Goal: Information Seeking & Learning: Check status

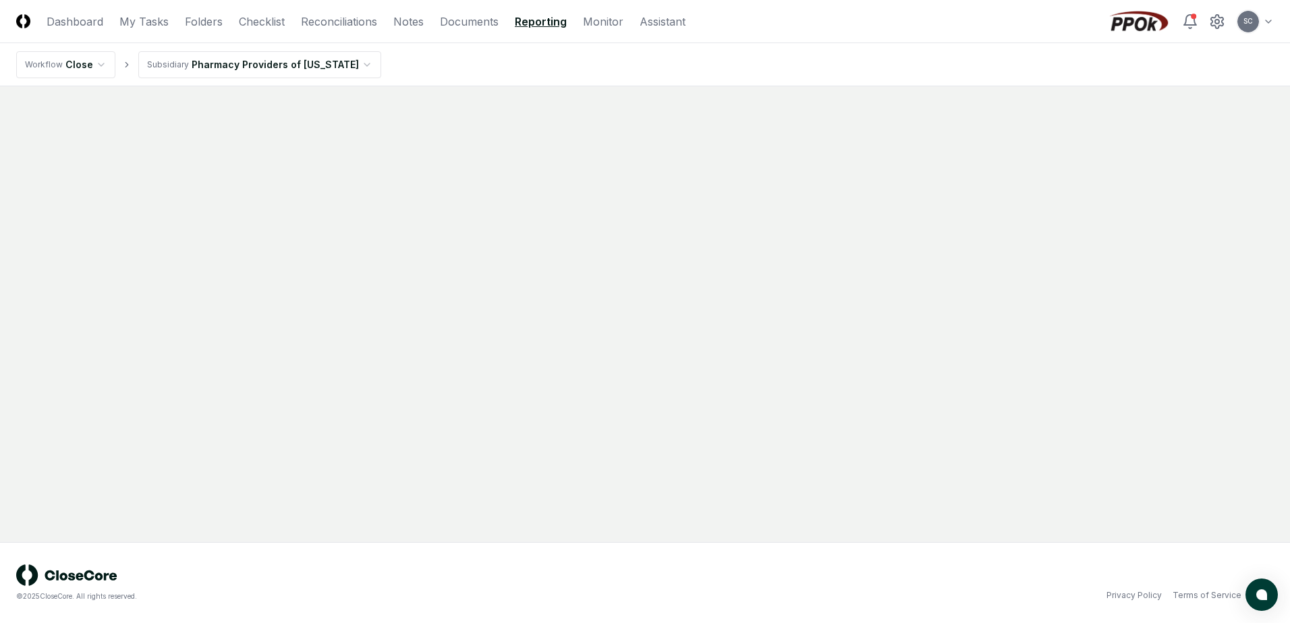
click at [529, 23] on link "Reporting" at bounding box center [541, 21] width 52 height 16
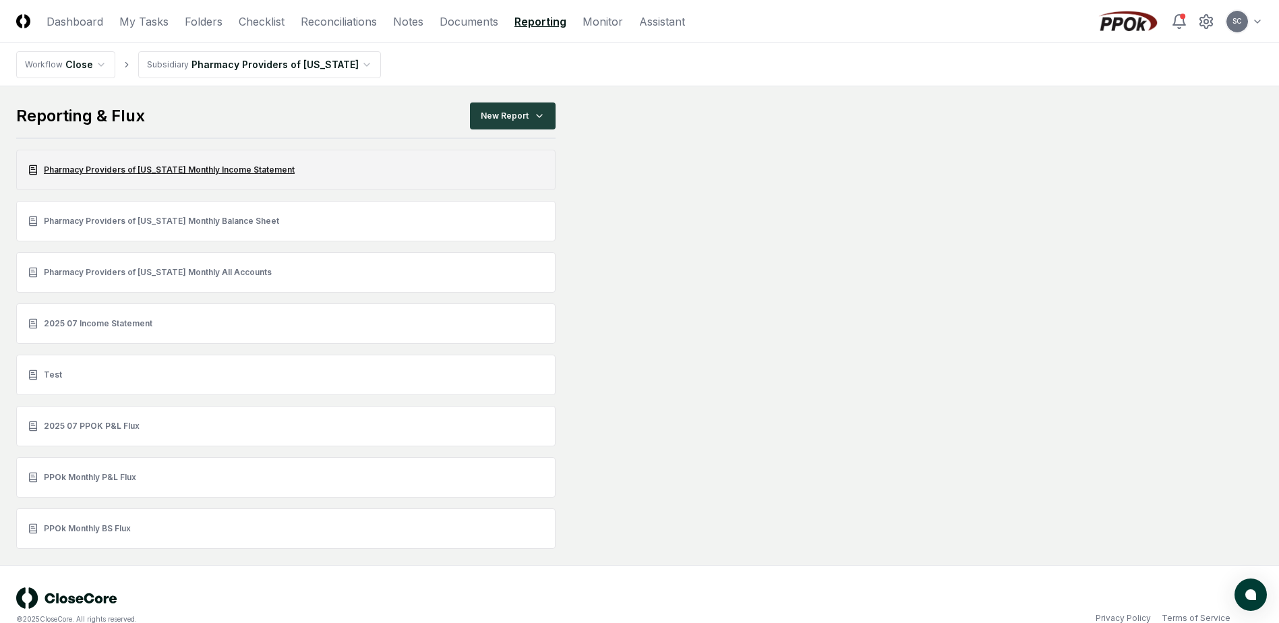
click at [100, 165] on link "Pharmacy Providers of [US_STATE] Monthly Income Statement" at bounding box center [286, 170] width 540 height 40
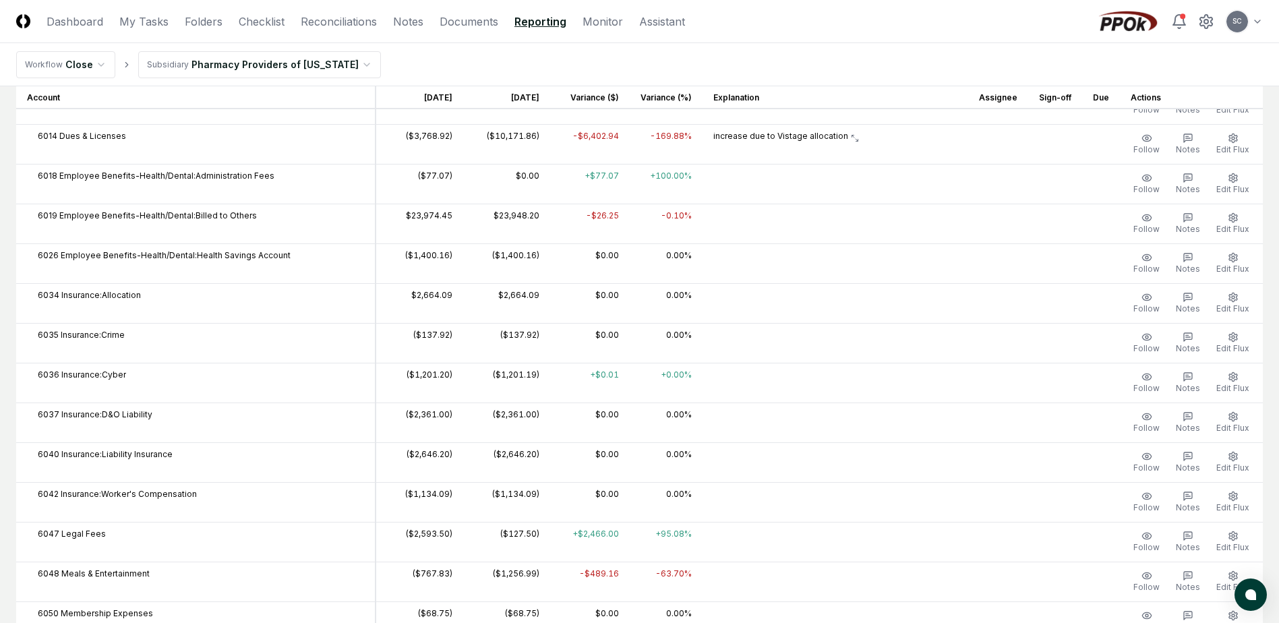
scroll to position [472, 0]
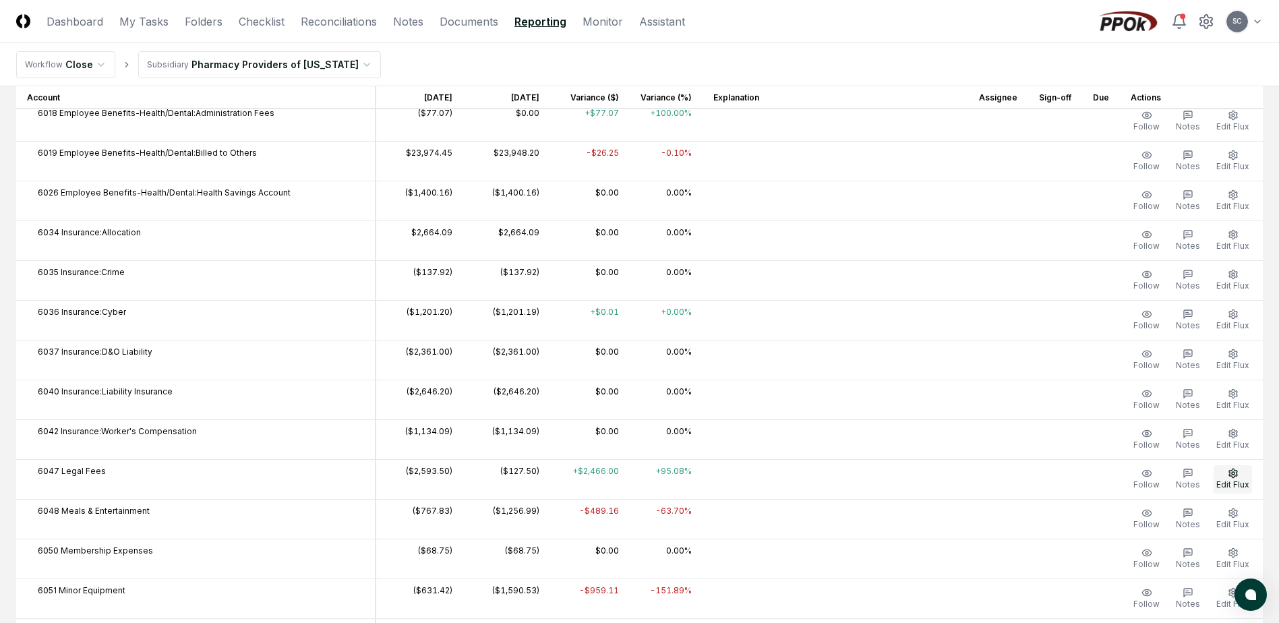
click at [1029, 478] on icon "button" at bounding box center [1233, 473] width 11 height 11
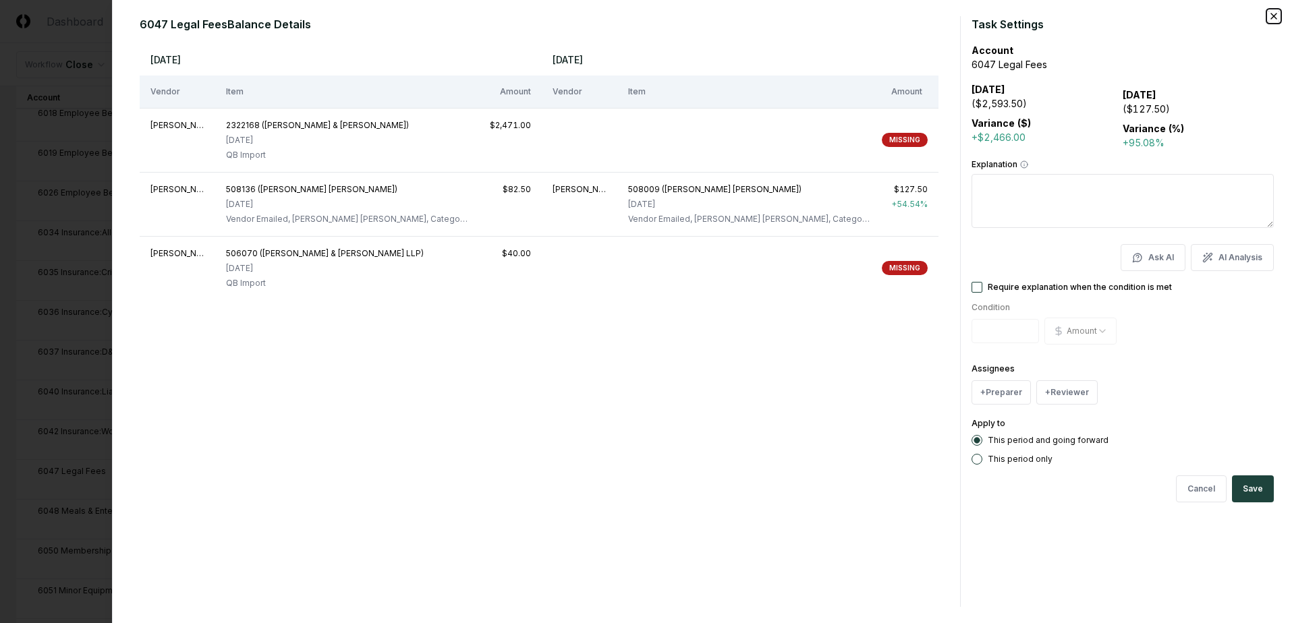
click at [1029, 19] on icon "button" at bounding box center [1273, 16] width 11 height 11
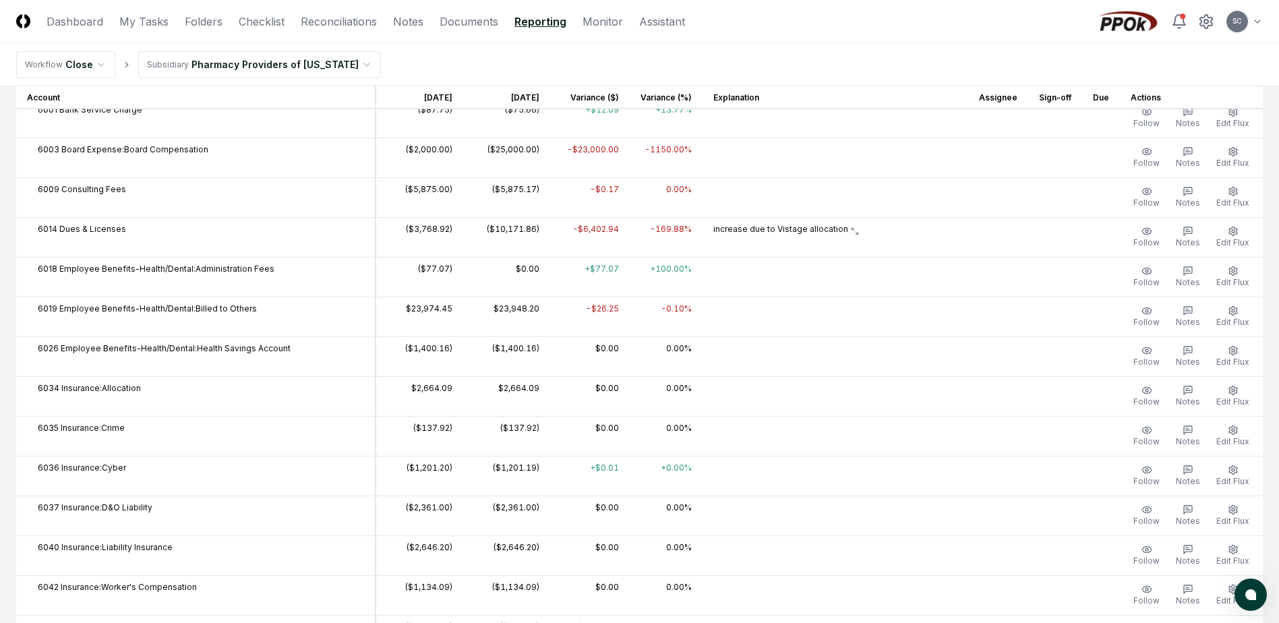
scroll to position [67, 0]
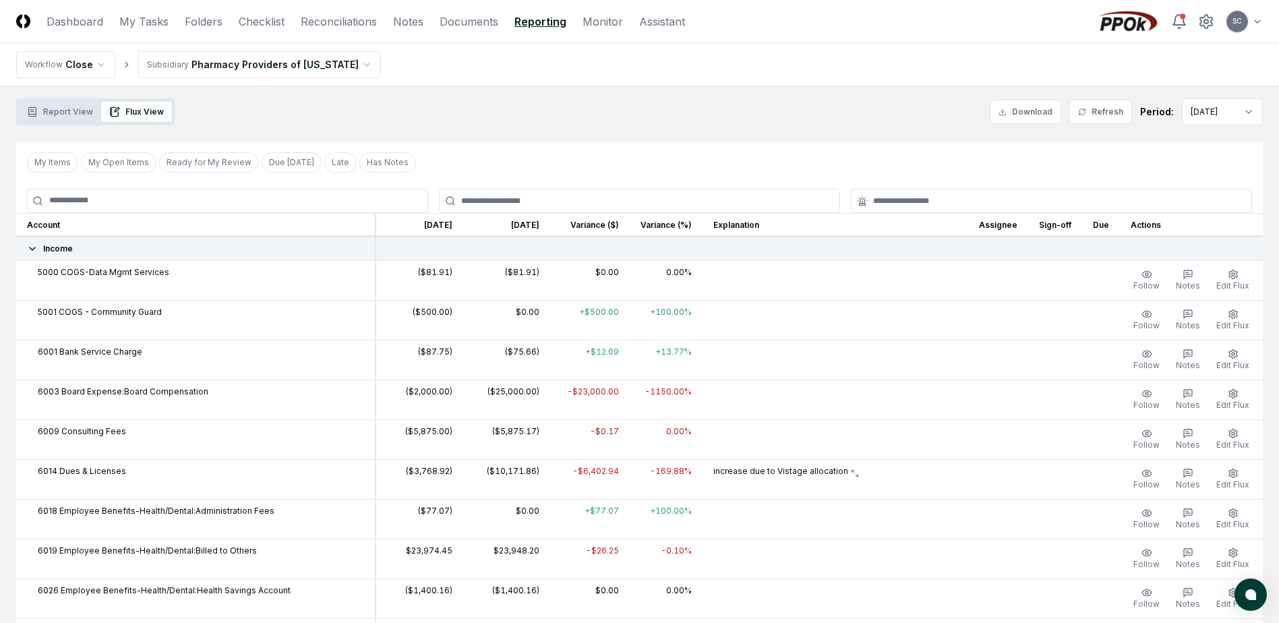
scroll to position [0, 0]
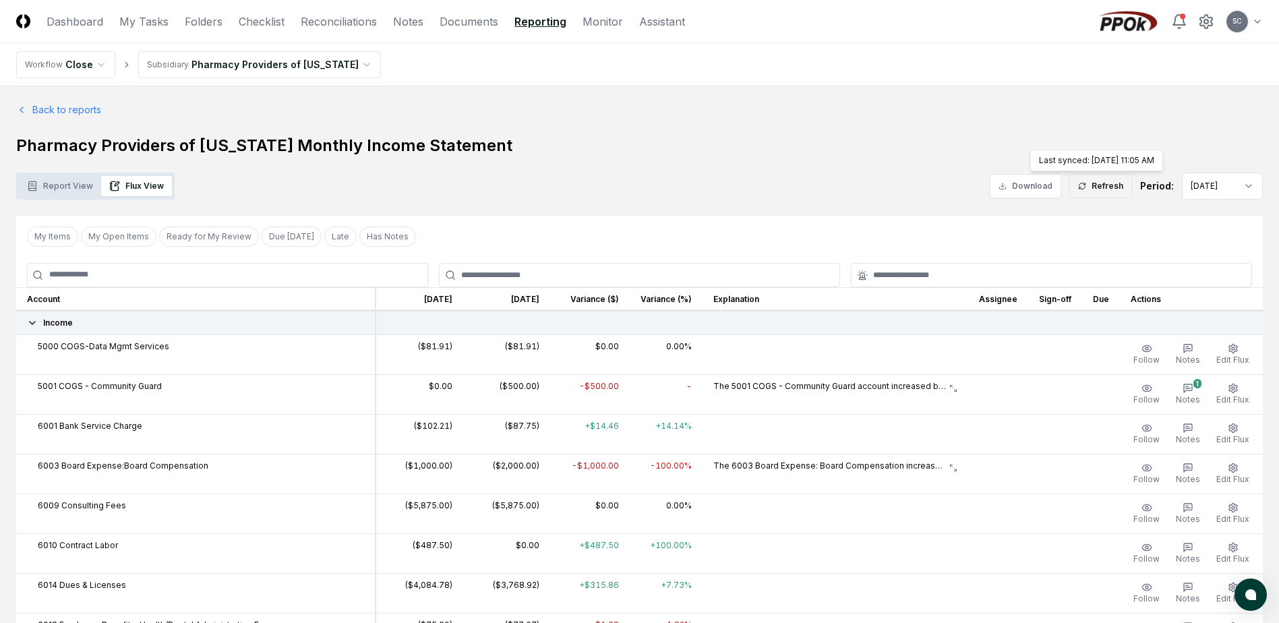
click at [1029, 181] on button "Refresh" at bounding box center [1101, 186] width 63 height 24
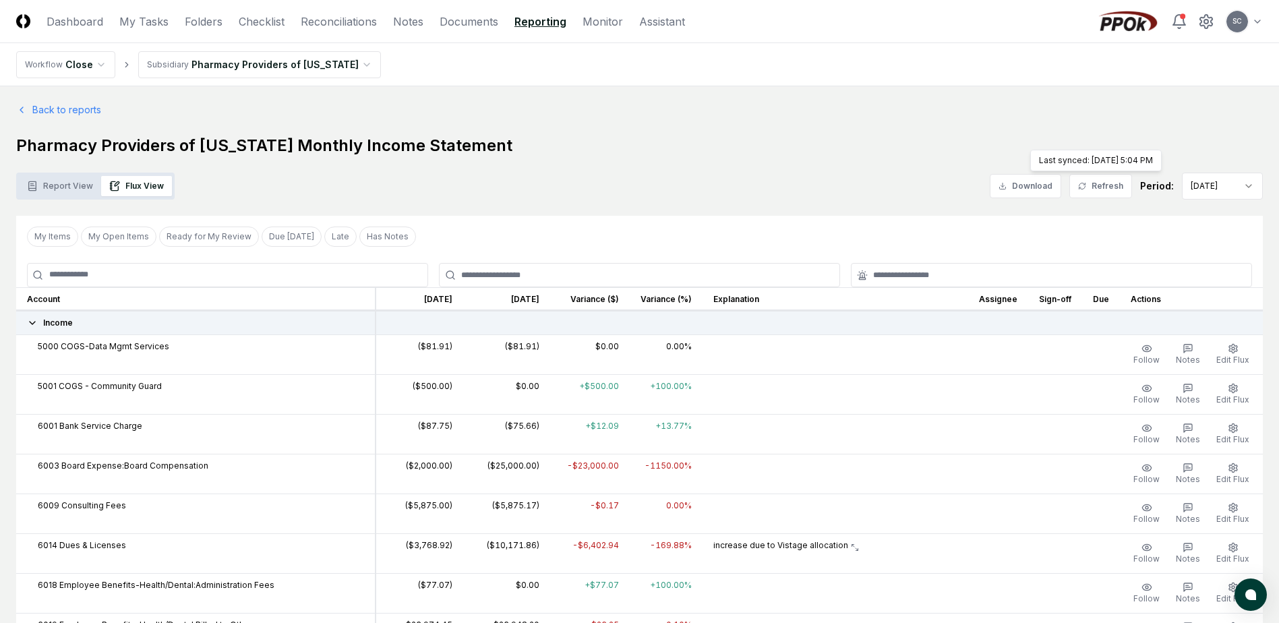
click at [1029, 185] on button "Refresh" at bounding box center [1101, 186] width 63 height 24
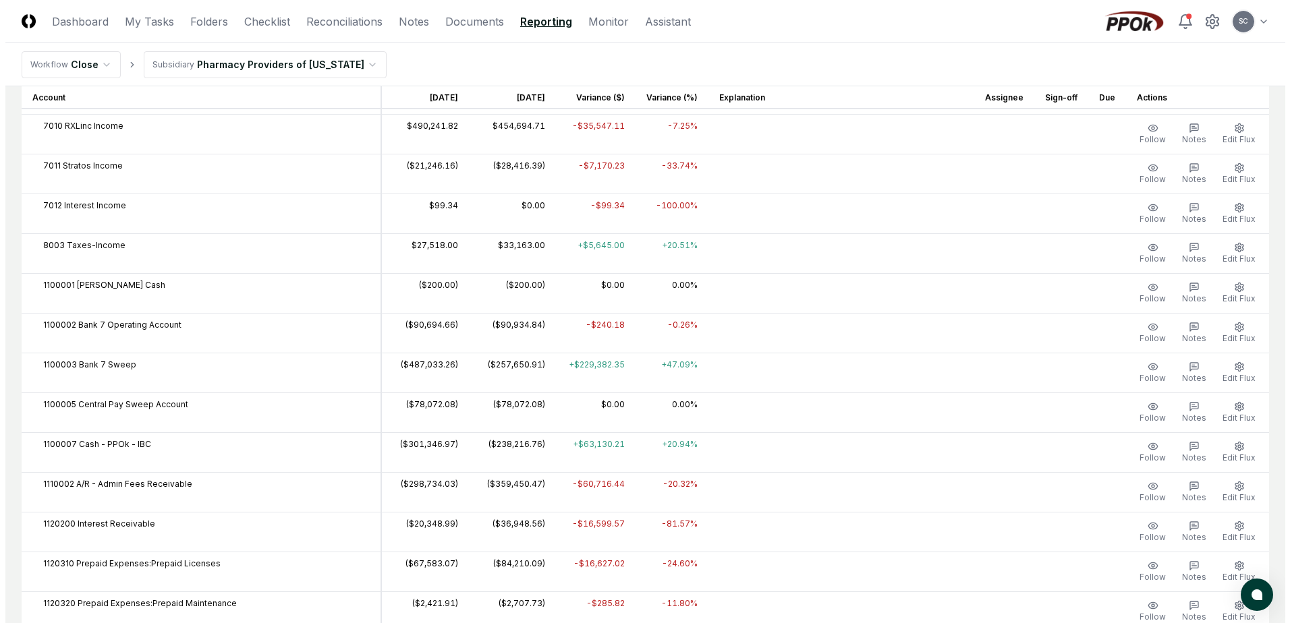
scroll to position [1686, 0]
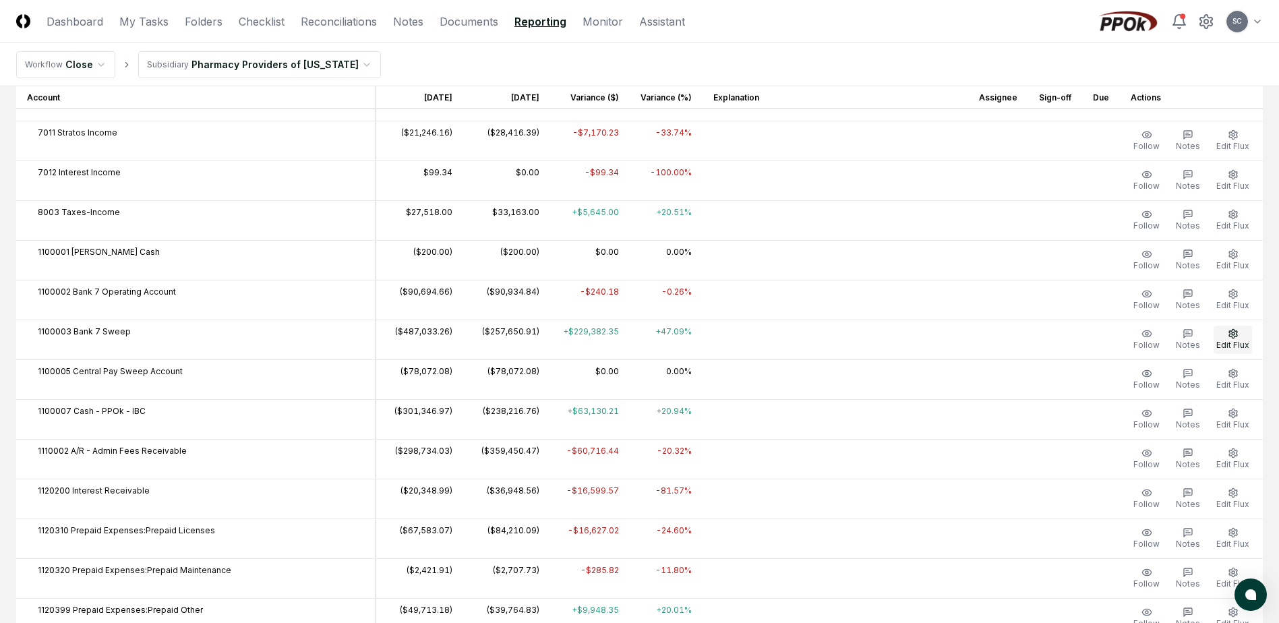
click at [1029, 340] on span "Edit Flux" at bounding box center [1233, 345] width 33 height 10
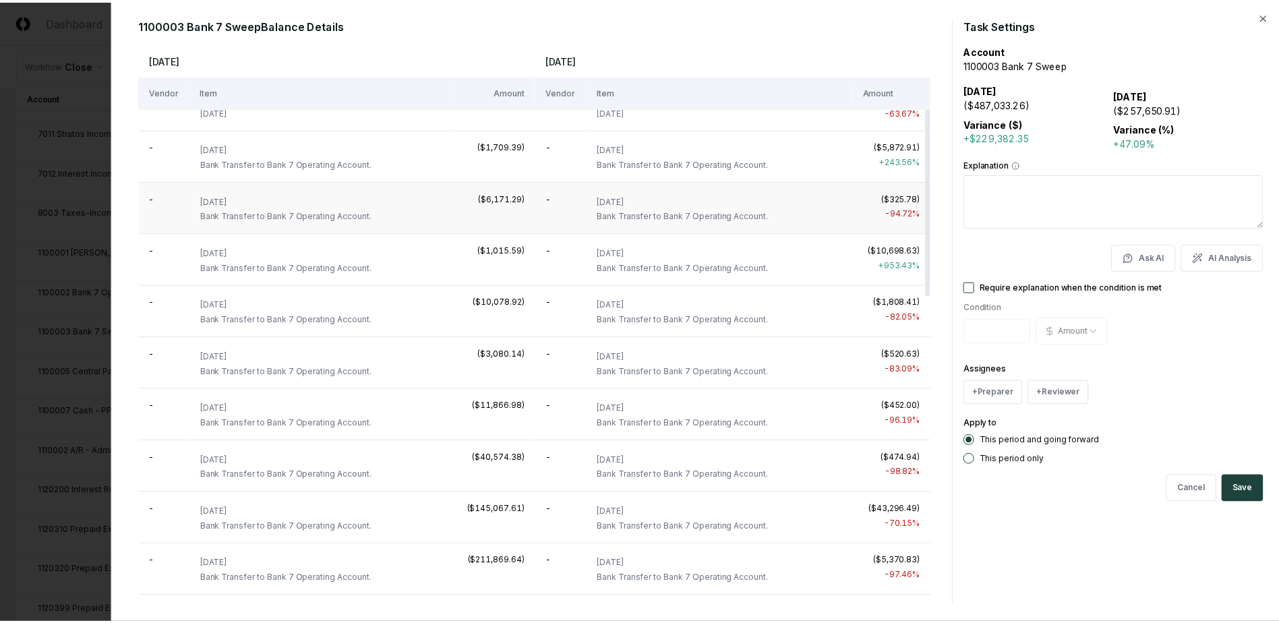
scroll to position [0, 0]
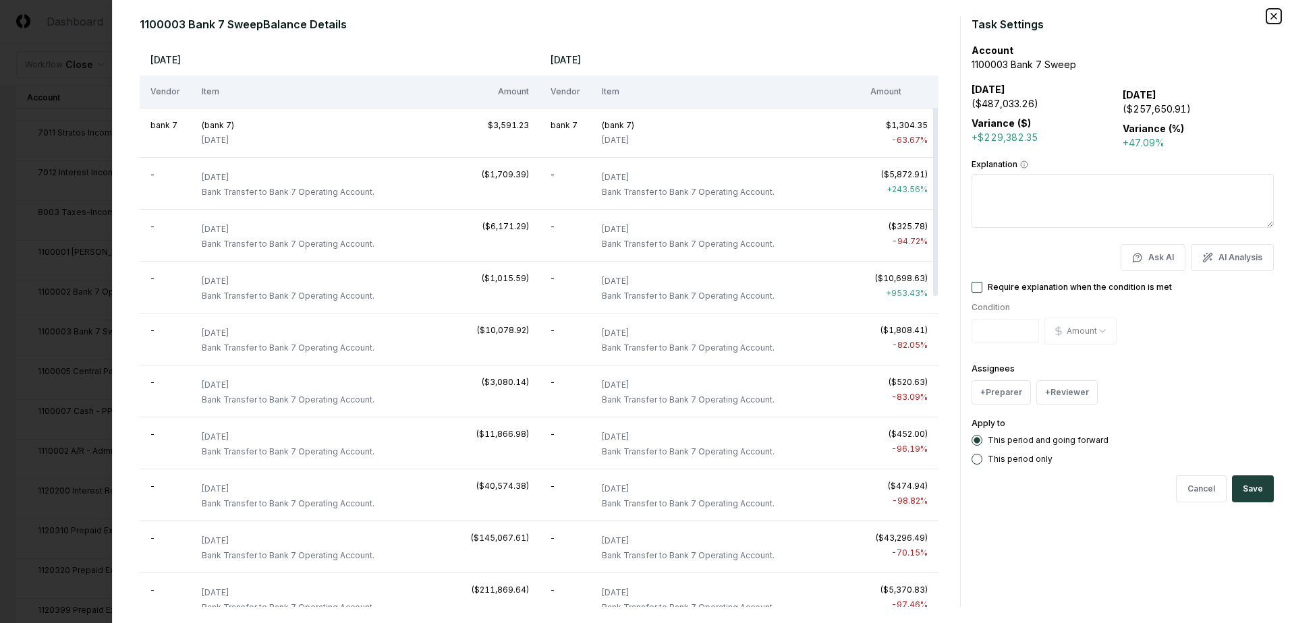
click at [1029, 15] on icon "button" at bounding box center [1273, 16] width 11 height 11
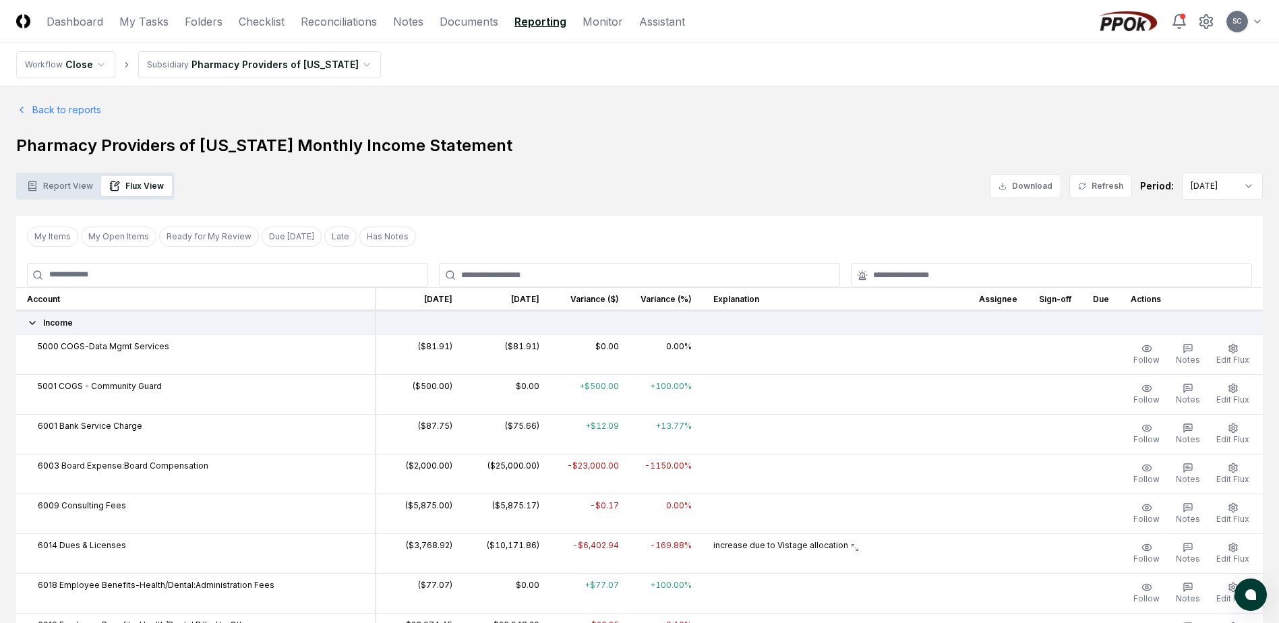
click at [77, 182] on button "Report View" at bounding box center [60, 186] width 82 height 20
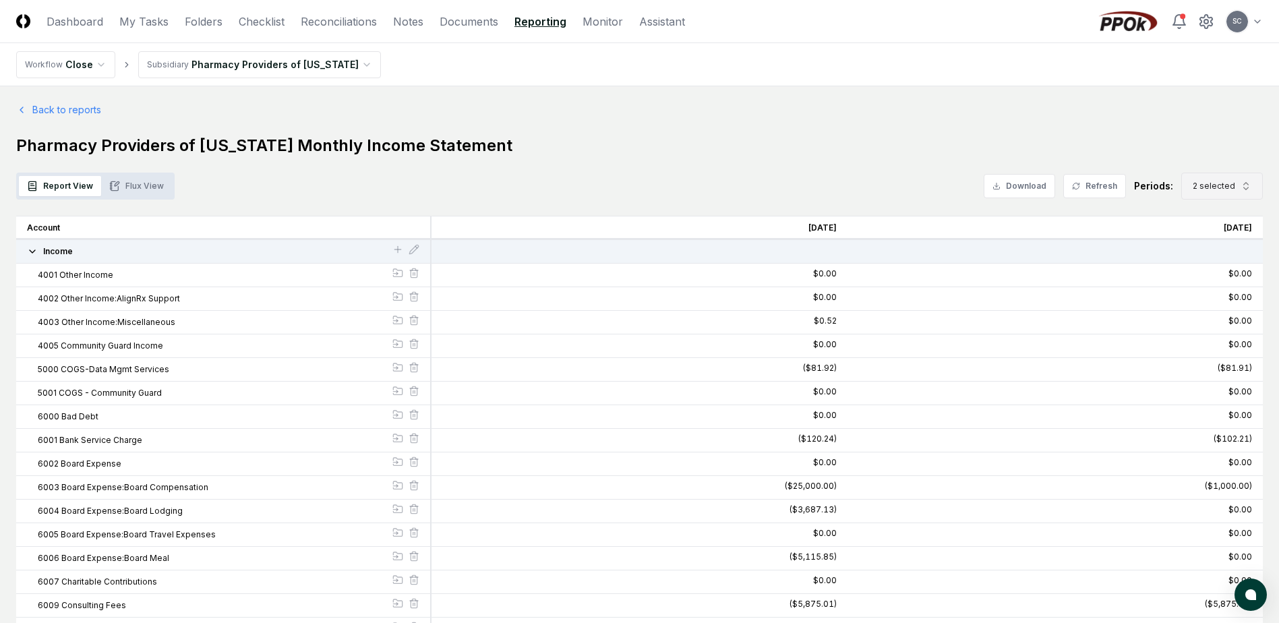
click at [1029, 189] on span "2 selected" at bounding box center [1214, 186] width 42 height 12
click at [1029, 326] on div "[DATE]" at bounding box center [1211, 325] width 43 height 12
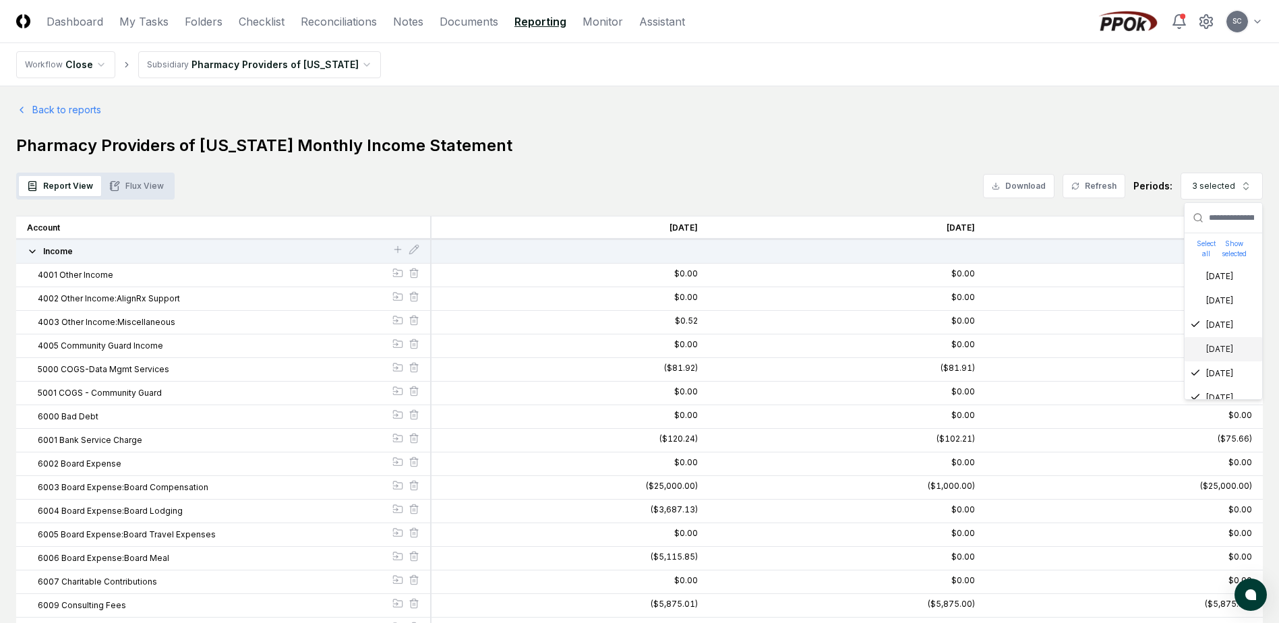
click at [1029, 354] on div "[DATE]" at bounding box center [1211, 349] width 43 height 12
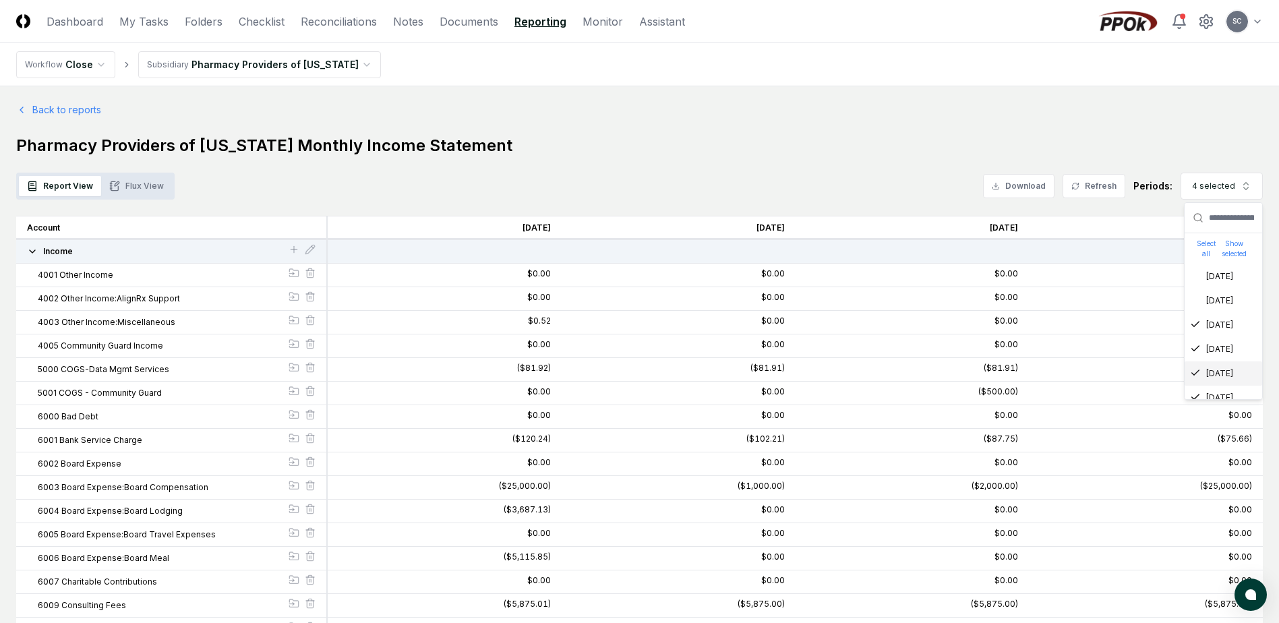
click at [1029, 373] on icon "Suggestions" at bounding box center [1195, 372] width 7 height 5
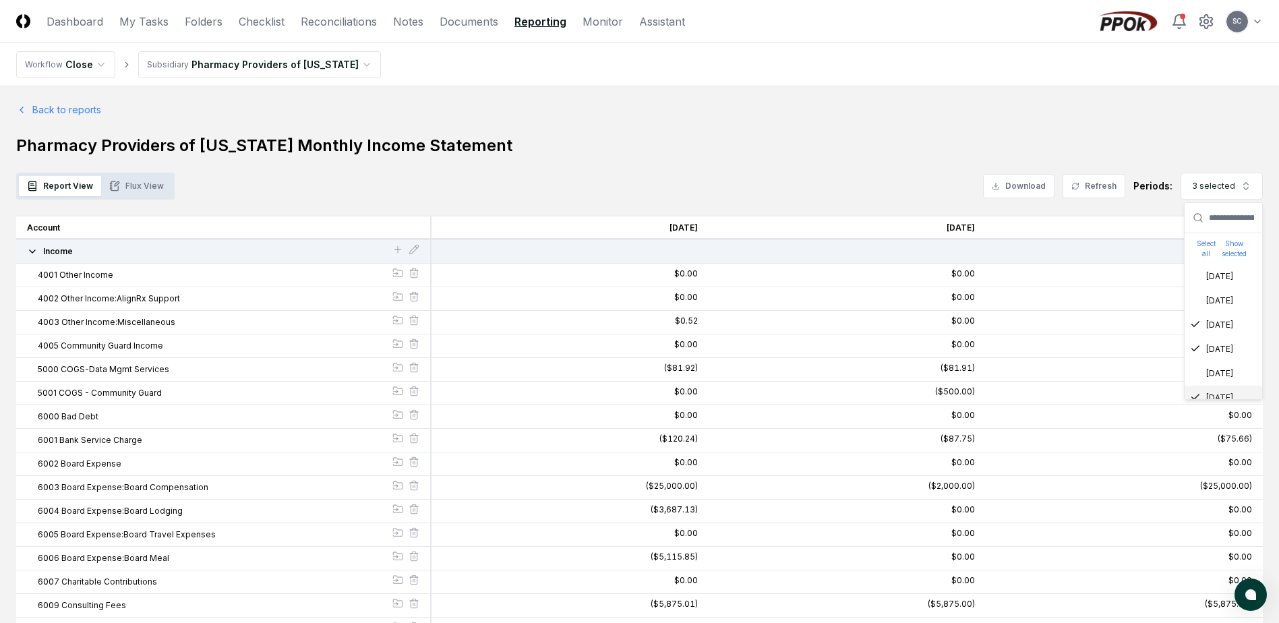
click at [1029, 396] on icon "Suggestions" at bounding box center [1195, 397] width 7 height 5
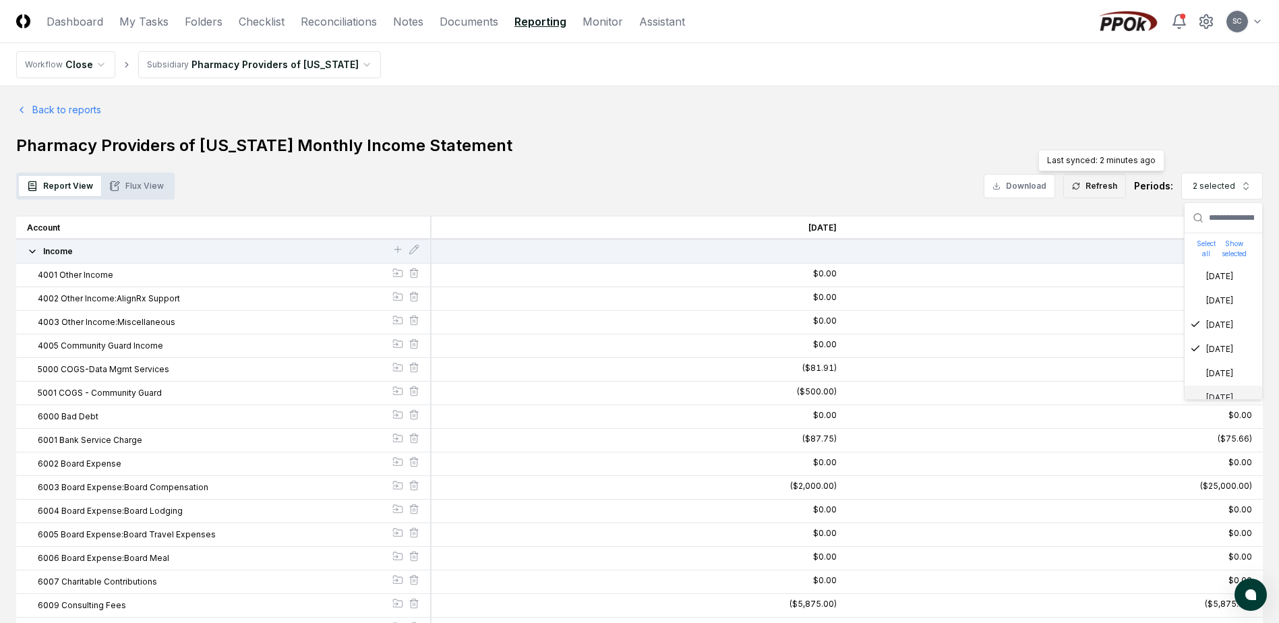
click at [1029, 183] on button "Refresh" at bounding box center [1095, 186] width 63 height 24
click at [140, 185] on button "Flux View" at bounding box center [136, 186] width 71 height 20
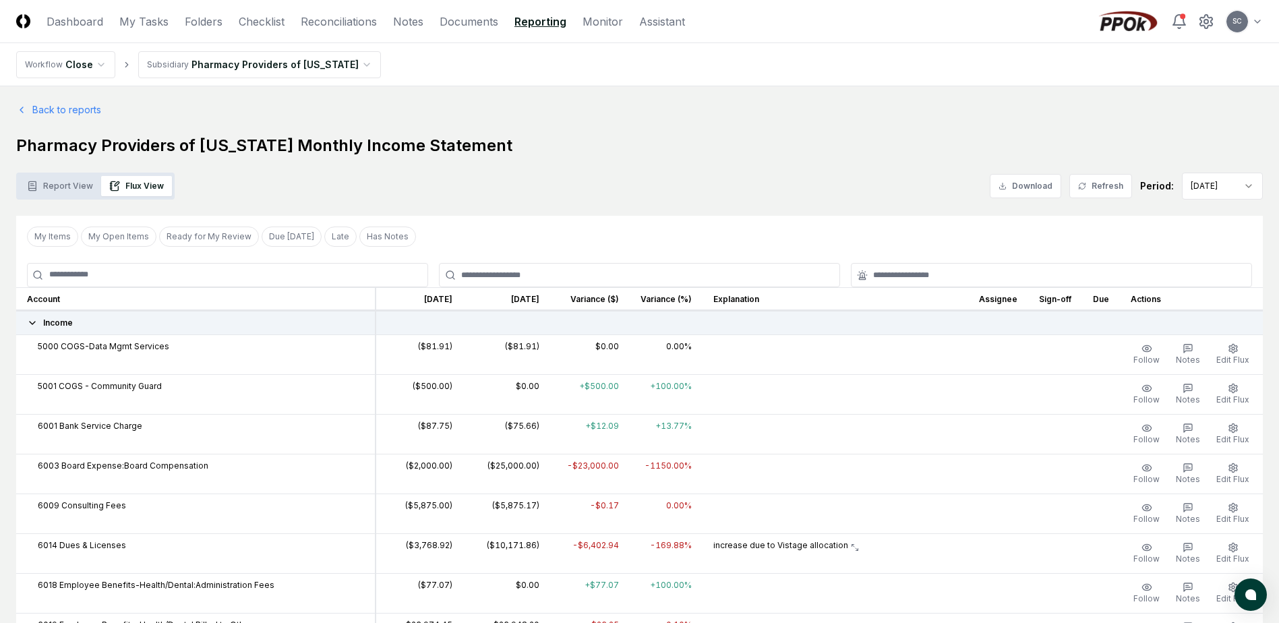
click at [533, 20] on link "Reporting" at bounding box center [541, 21] width 52 height 16
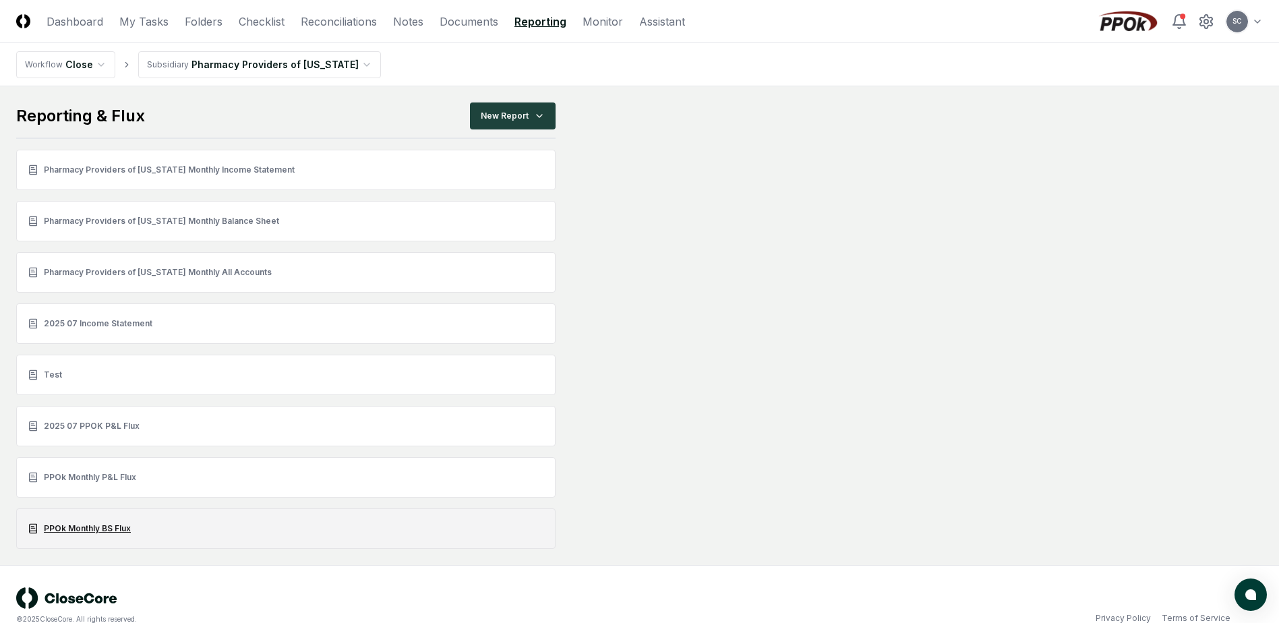
click at [83, 525] on link "PPOk Monthly BS Flux" at bounding box center [286, 529] width 540 height 40
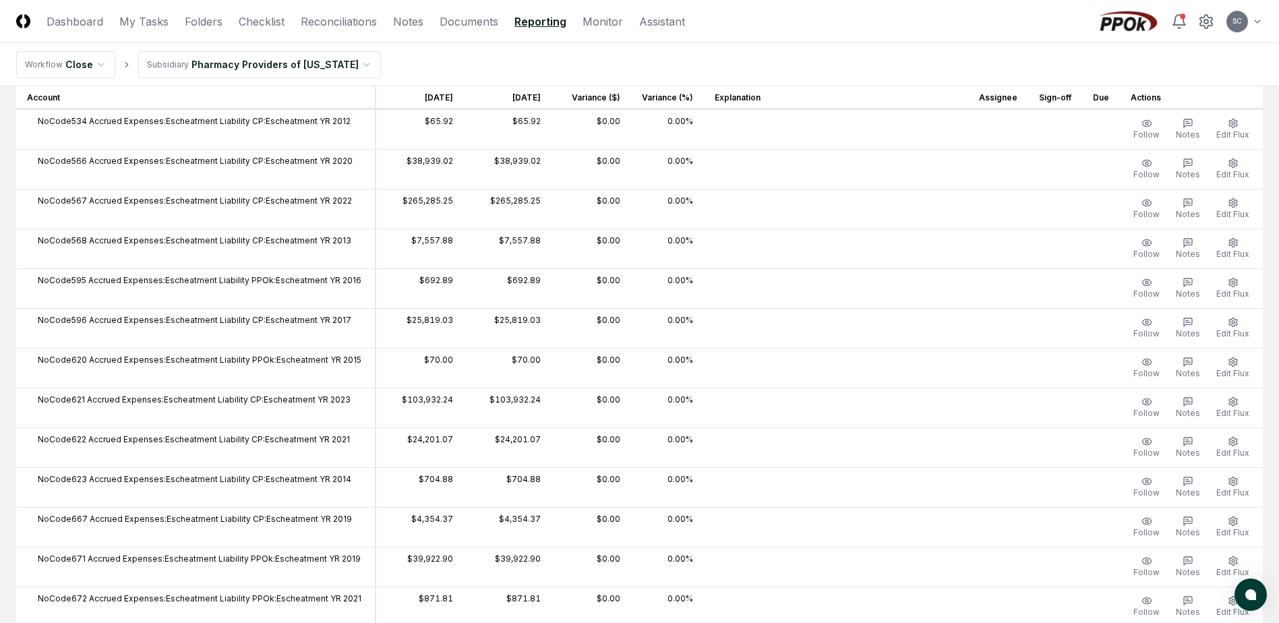
scroll to position [2900, 0]
